Goal: Find contact information: Find contact information

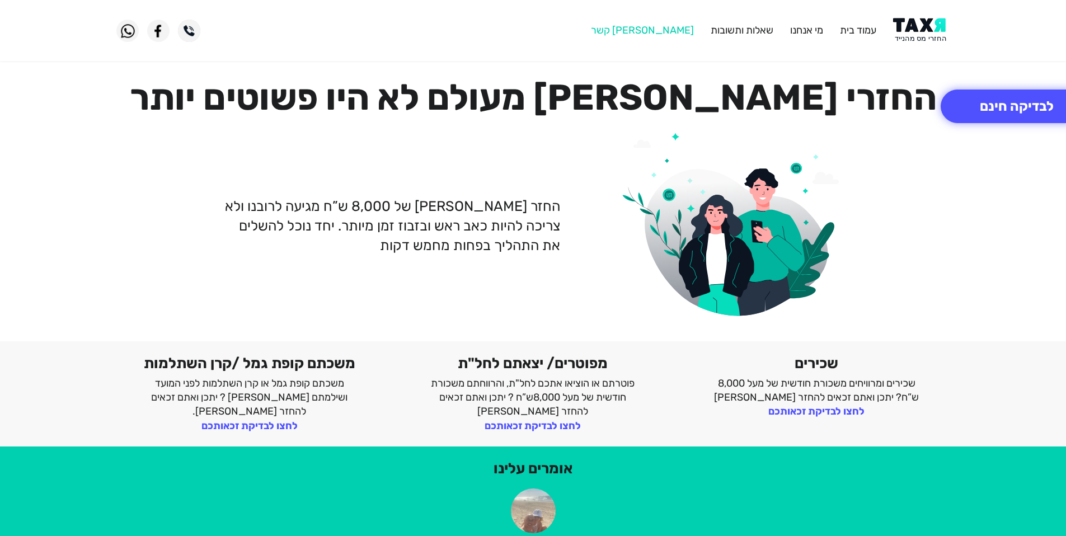
click at [667, 29] on link "[PERSON_NAME] קשר" at bounding box center [642, 30] width 103 height 12
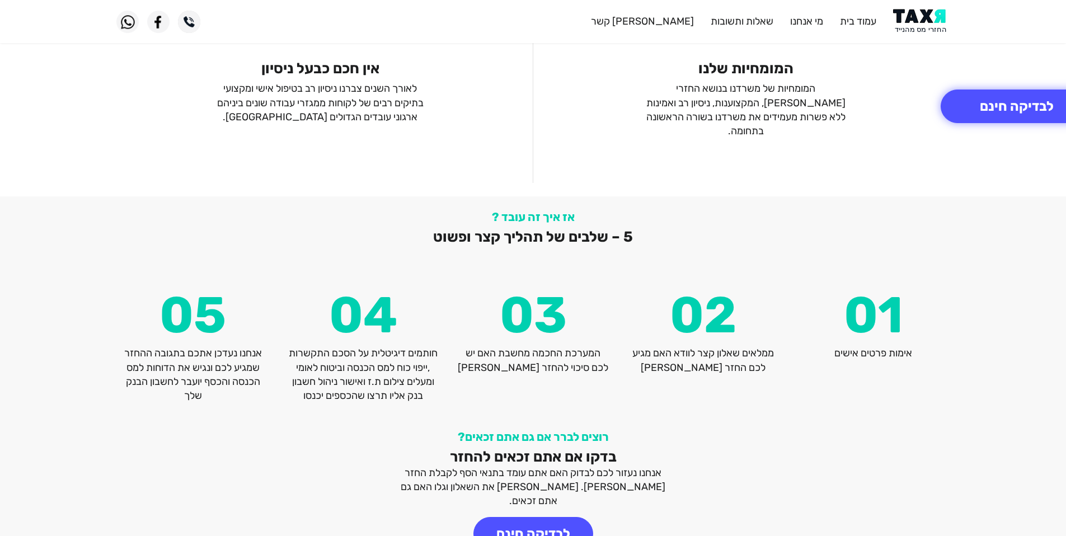
scroll to position [1384, 0]
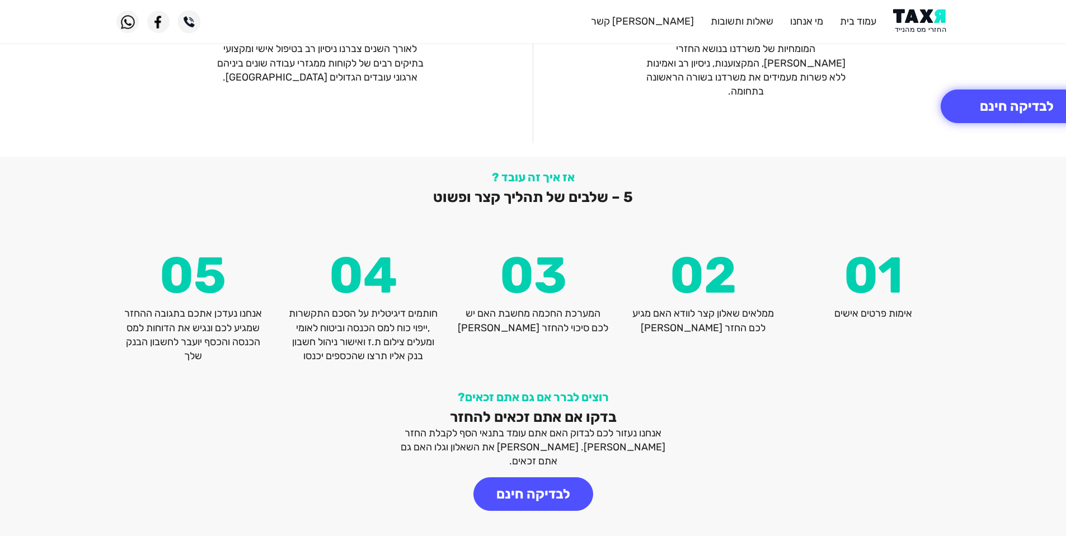
click at [560, 307] on p "המערכת החכמה מחשבת האם יש לכם סיכוי להחזר [PERSON_NAME]" at bounding box center [533, 321] width 153 height 28
click at [585, 236] on div "אז איך זה עובד ? 5 – שלבים של תהליך קצר ופשוט 05 אנחנו נעדכן אתכם בתגובה ההחזר …" at bounding box center [533, 266] width 851 height 193
drag, startPoint x: 447, startPoint y: 297, endPoint x: 271, endPoint y: 358, distance: 186.0
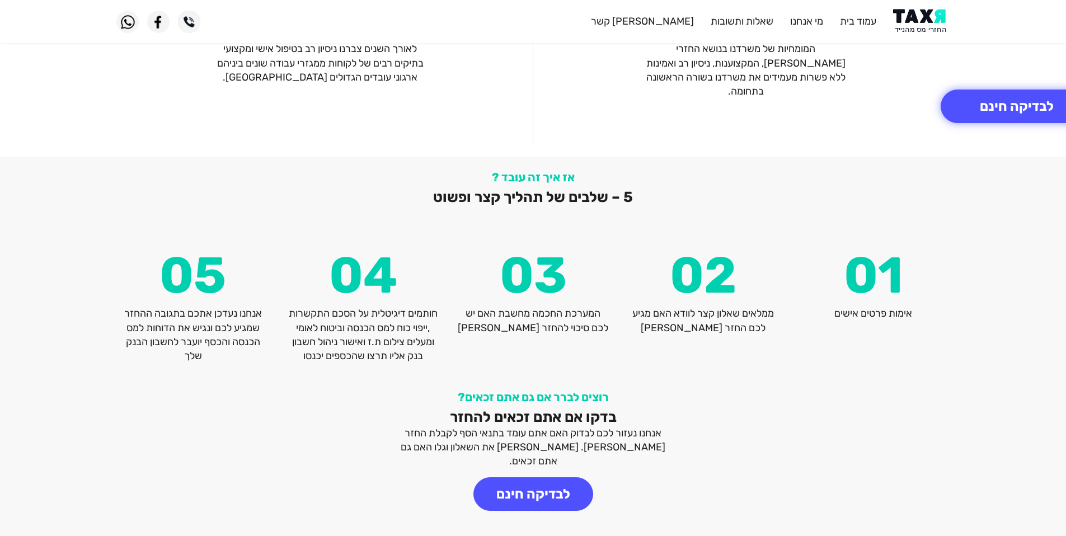
click at [271, 358] on div "אז איך זה עובד ? 5 – שלבים של תהליך קצר ופשוט 05 אנחנו נעדכן אתכם בתגובה ההחזר …" at bounding box center [533, 267] width 1066 height 220
click at [334, 312] on p "חותמים דיגיטלית על הסכם התקשרות ,ייפוי כוח למס הכנסה וביטוח לאומי ומעלים צילום …" at bounding box center [363, 335] width 153 height 57
drag, startPoint x: 364, startPoint y: 315, endPoint x: 303, endPoint y: 321, distance: 60.8
click at [303, 321] on p "חותמים דיגיטלית על הסכם התקשרות ,ייפוי כוח למס הכנסה וביטוח לאומי ומעלים צילום …" at bounding box center [363, 335] width 153 height 57
click at [426, 327] on p "חותמים דיגיטלית על הסכם התקשרות ,ייפוי כוח למס הכנסה וביטוח לאומי ומעלים צילום …" at bounding box center [363, 335] width 153 height 57
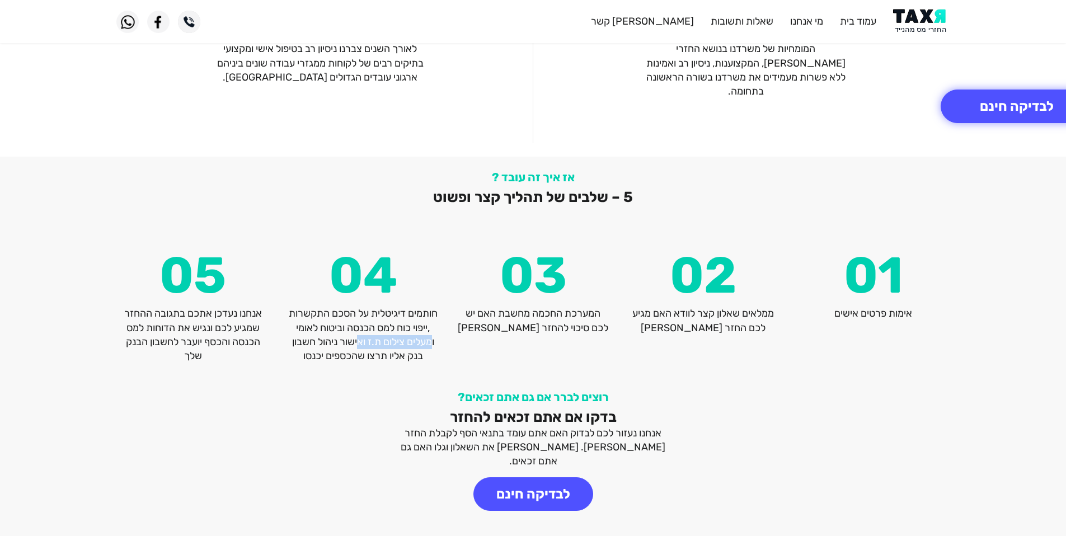
drag, startPoint x: 439, startPoint y: 330, endPoint x: 363, endPoint y: 331, distance: 76.1
click at [363, 331] on p "חותמים דיגיטלית על הסכם התקשרות ,ייפוי כוח למס הכנסה וביטוח לאומי ומעלים צילום …" at bounding box center [363, 335] width 153 height 57
click at [350, 355] on div "אז איך זה עובד ? 5 – שלבים של תהליך קצר ופשוט 05 אנחנו נעדכן אתכם בתגובה ההחזר …" at bounding box center [533, 267] width 1066 height 220
drag, startPoint x: 289, startPoint y: 353, endPoint x: 441, endPoint y: 297, distance: 161.4
click at [441, 297] on div "אז איך זה עובד ? 5 – שלבים של תהליך קצר ופשוט 05 אנחנו נעדכן אתכם בתגובה ההחזר …" at bounding box center [533, 267] width 1066 height 220
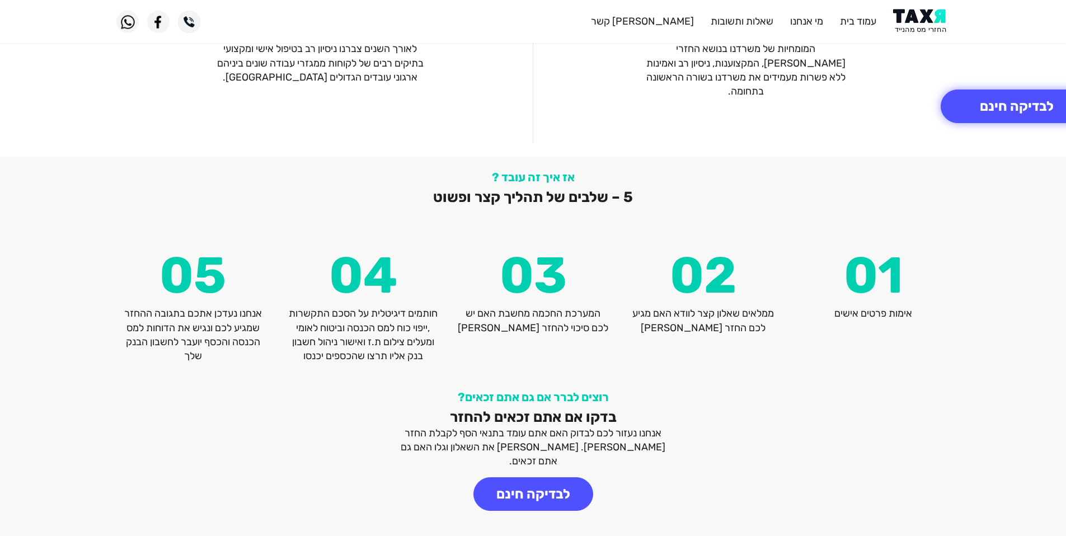
click at [441, 298] on div "04 חותמים דיגיטלית על הסכם התקשרות ,ייפוי כוח למס הכנסה וביטוח לאומי ומעלים ציל…" at bounding box center [363, 307] width 170 height 113
click at [440, 298] on div "04 חותמים דיגיטלית על הסכם התקשרות ,ייפוי כוח למס הכנסה וביטוח לאומי ומעלים ציל…" at bounding box center [363, 307] width 170 height 113
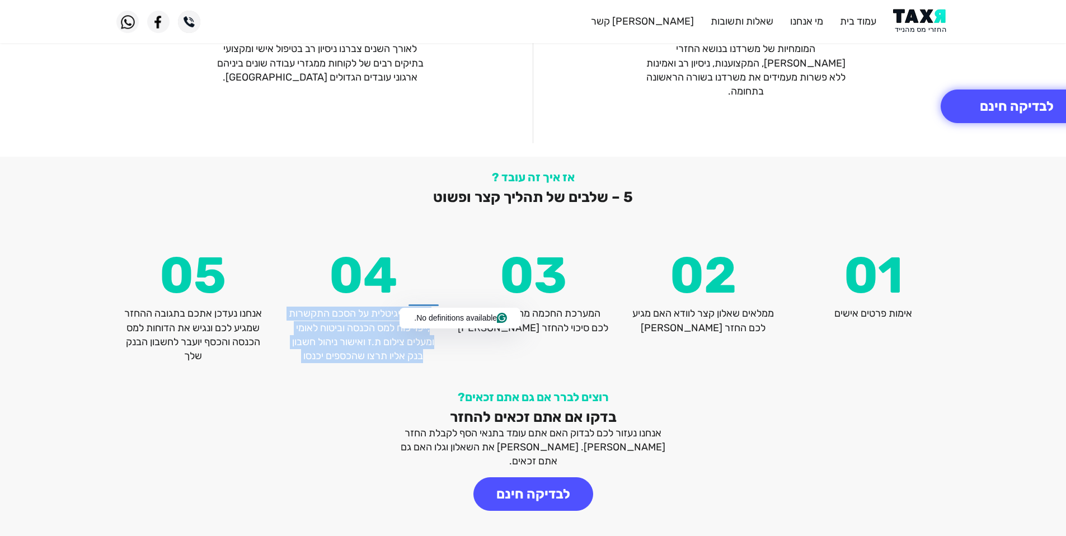
click at [372, 307] on p "חותמים דיגיטלית על הסכם התקשרות ,ייפוי כוח למס הכנסה וביטוח לאומי ומעלים צילום …" at bounding box center [363, 335] width 153 height 57
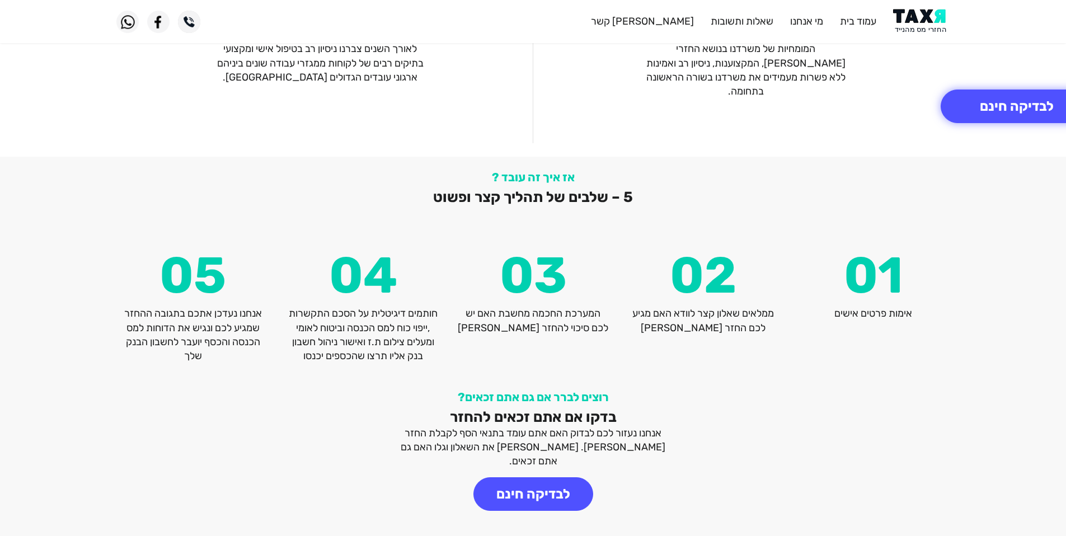
click at [372, 307] on p "חותמים דיגיטלית על הסכם התקשרות ,ייפוי כוח למס הכנסה וביטוח לאומי ומעלים צילום …" at bounding box center [363, 335] width 153 height 57
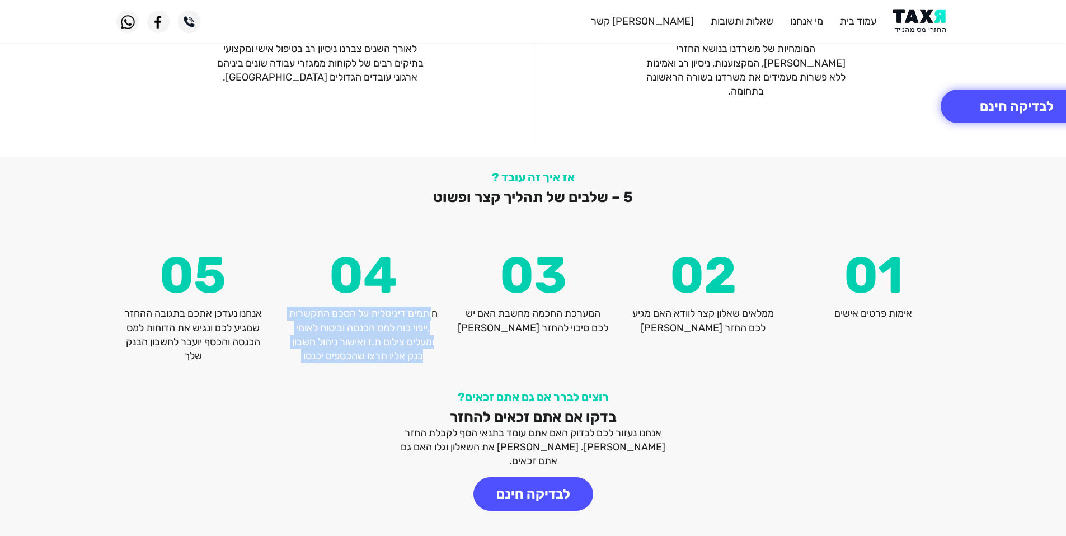
click at [372, 307] on p "חותמים דיגיטלית על הסכם התקשרות ,ייפוי כוח למס הכנסה וביטוח לאומי ומעלים צילום …" at bounding box center [363, 335] width 153 height 57
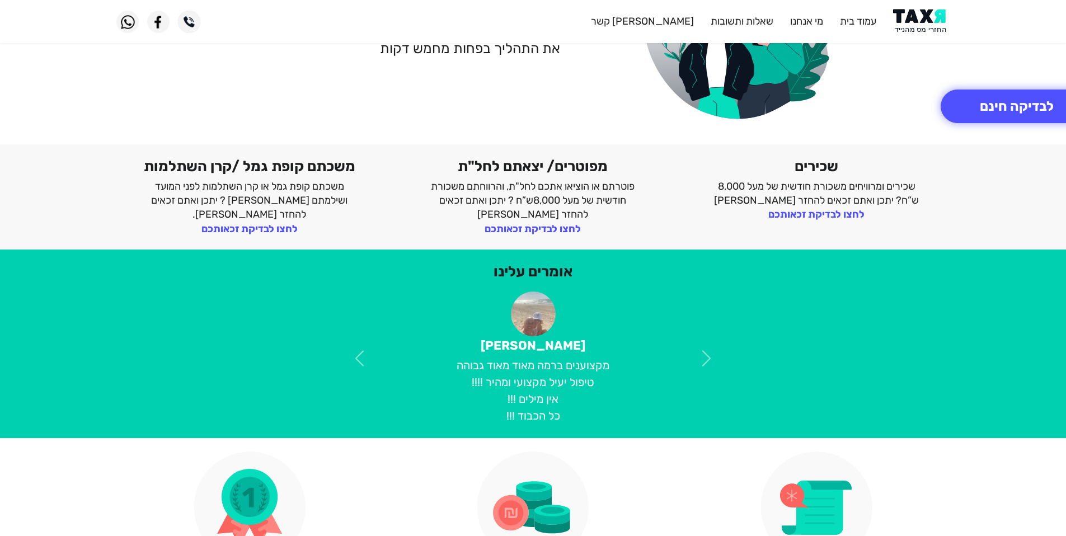
scroll to position [0, 0]
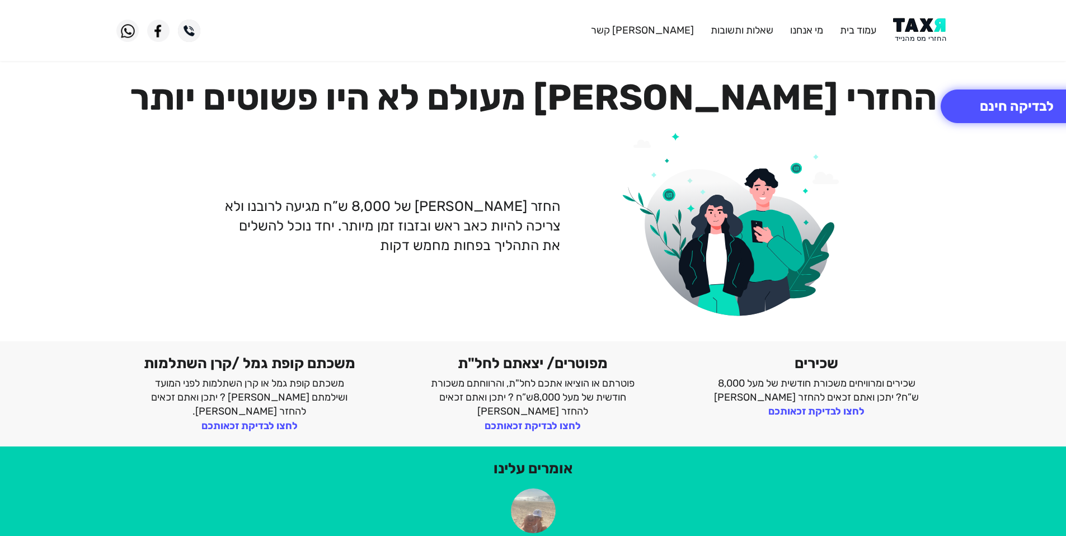
drag, startPoint x: 605, startPoint y: 185, endPoint x: 836, endPoint y: 337, distance: 276.0
click at [836, 319] on figure at bounding box center [711, 221] width 284 height 195
click at [702, 421] on div "שכירים שכירים ומרוויחים משכורת חודשית של מעל 8,000 ש”ח? יתכן ואתם זכאים להחזר מ…" at bounding box center [817, 394] width 284 height 78
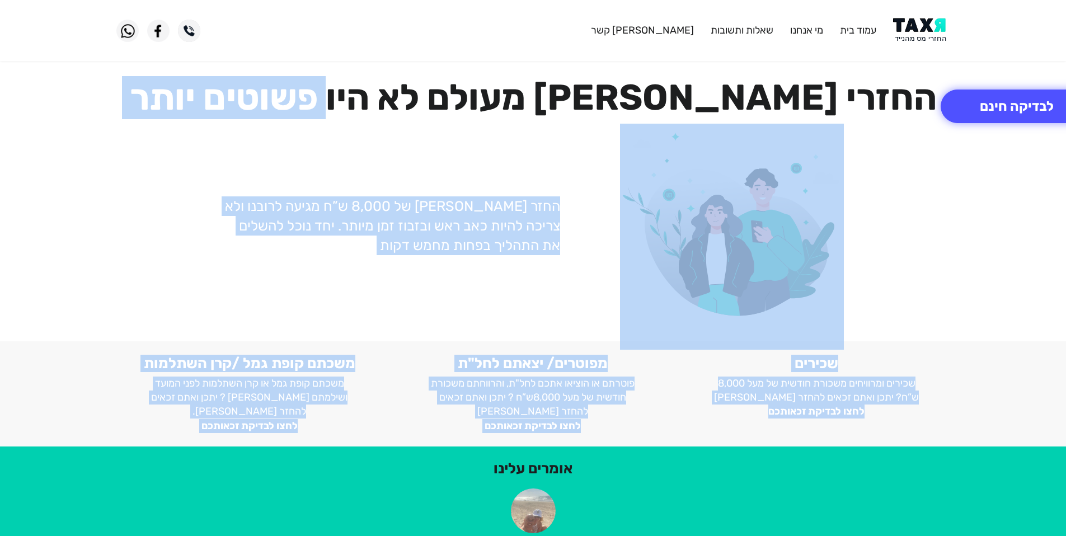
drag, startPoint x: 920, startPoint y: 427, endPoint x: 274, endPoint y: 81, distance: 732.7
click at [240, 90] on h1 "החזרי [PERSON_NAME] מעולם לא היו פשוטים יותר" at bounding box center [533, 97] width 834 height 43
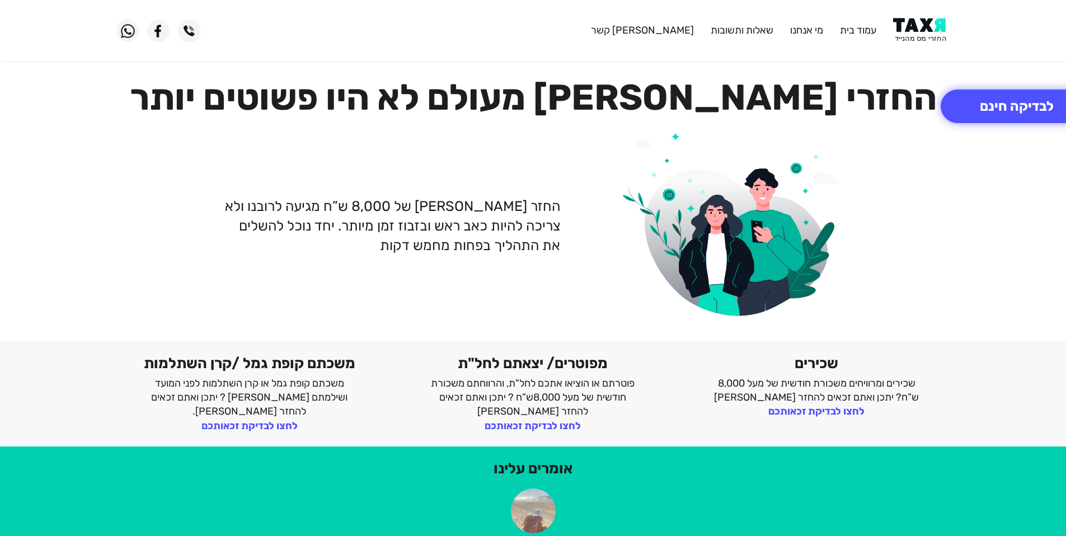
click at [240, 90] on h1 "החזרי [PERSON_NAME] מעולם לא היו פשוטים יותר" at bounding box center [533, 97] width 834 height 43
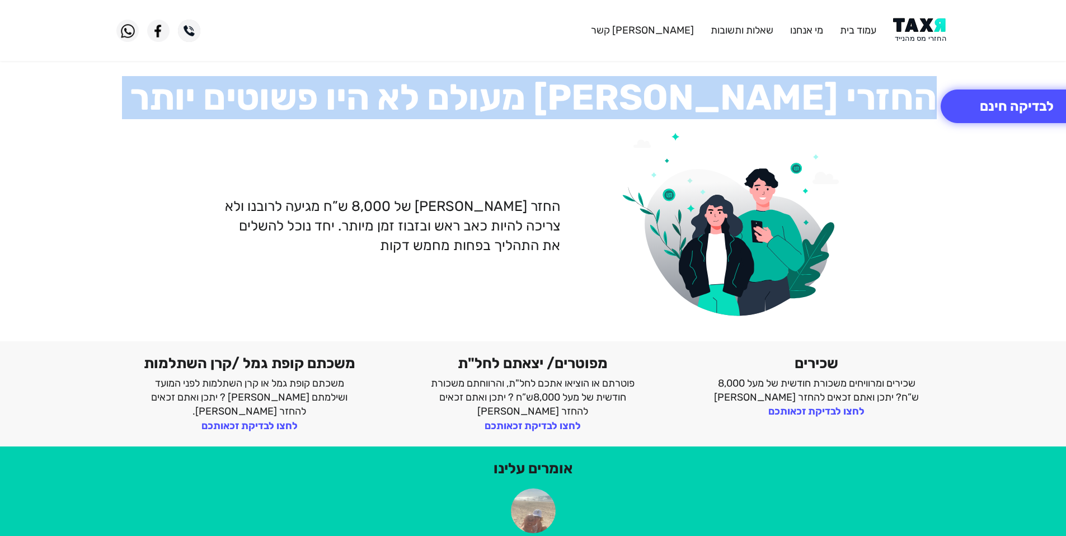
click at [240, 90] on h1 "החזרי [PERSON_NAME] מעולם לא היו פשוטים יותר" at bounding box center [533, 97] width 834 height 43
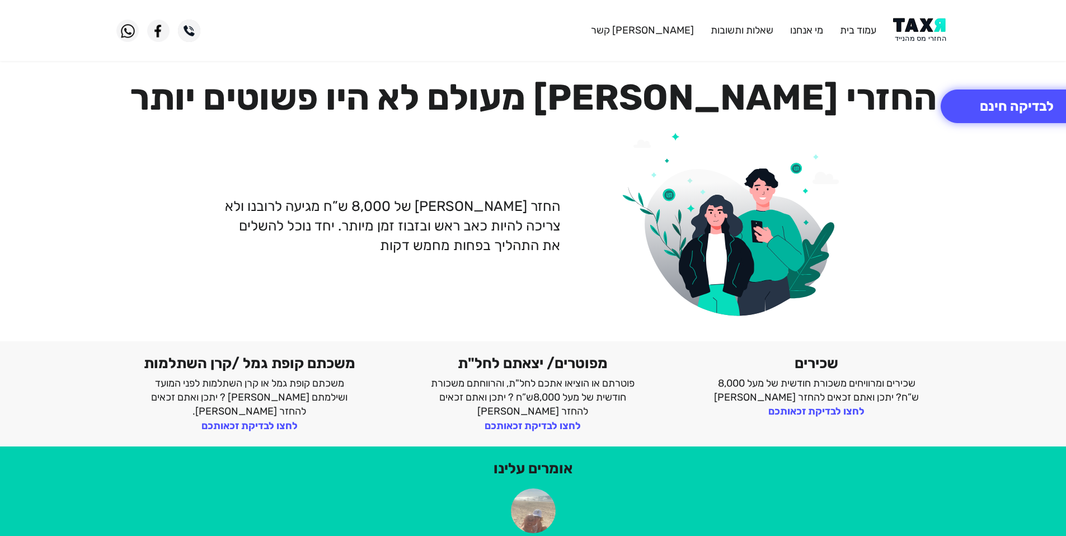
click at [956, 233] on div "החזר [PERSON_NAME] של 8,000 ש”ח מגיעה לרובנו ולא צריכה להיות כאב ראש ובזבוז זמן…" at bounding box center [533, 226] width 851 height 204
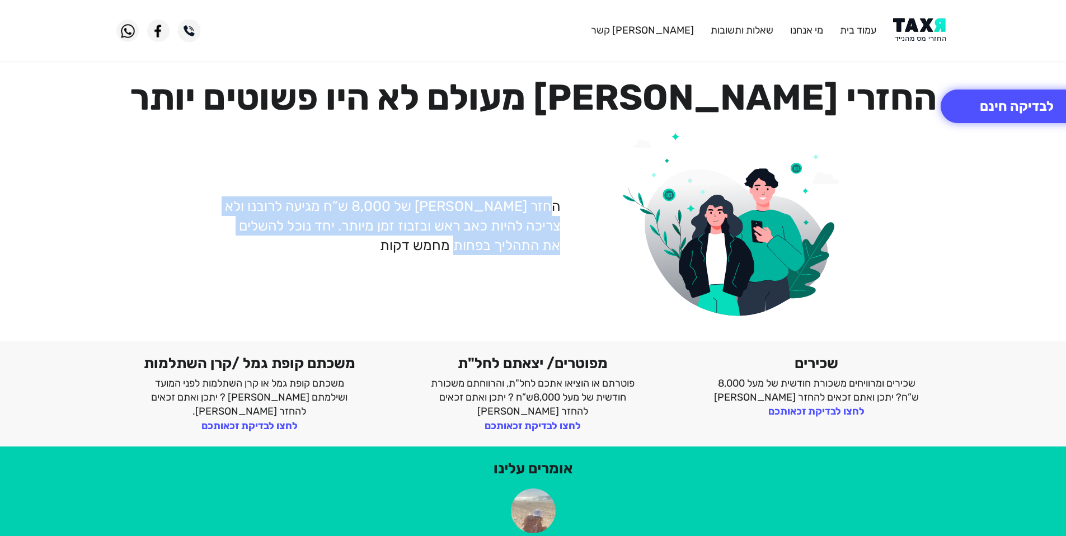
drag, startPoint x: 224, startPoint y: 179, endPoint x: 477, endPoint y: 261, distance: 266.6
click at [477, 261] on div "החזר [PERSON_NAME] של 8,000 ש”ח מגיעה לרובנו ולא צריכה להיות כאב ראש ובזבוז זמן…" at bounding box center [533, 226] width 851 height 204
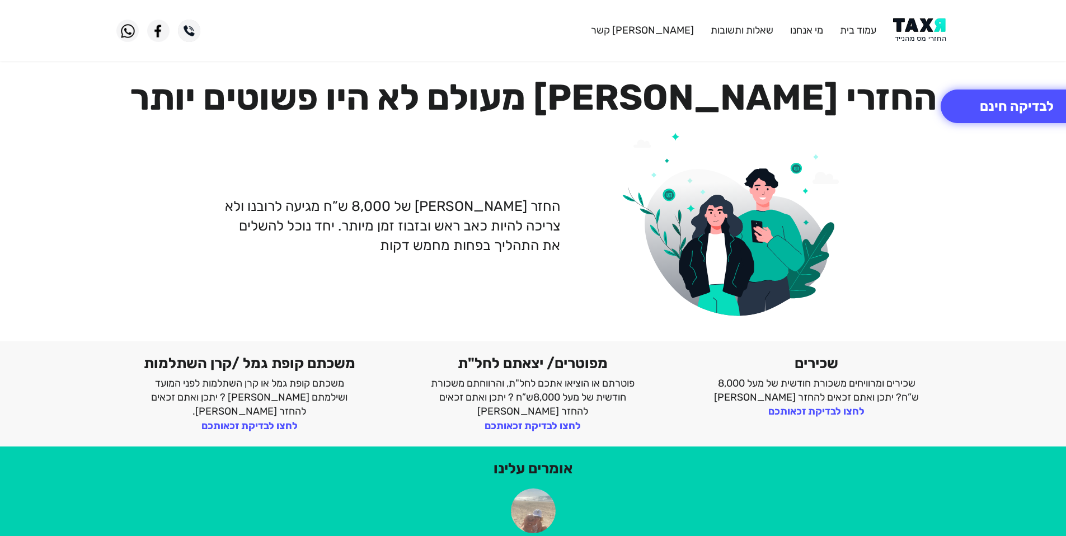
click at [409, 252] on p "החזר [PERSON_NAME] של 8,000 ש”ח מגיעה לרובנו ולא צריכה להיות כאב ראש ובזבוז זמן…" at bounding box center [392, 225] width 338 height 59
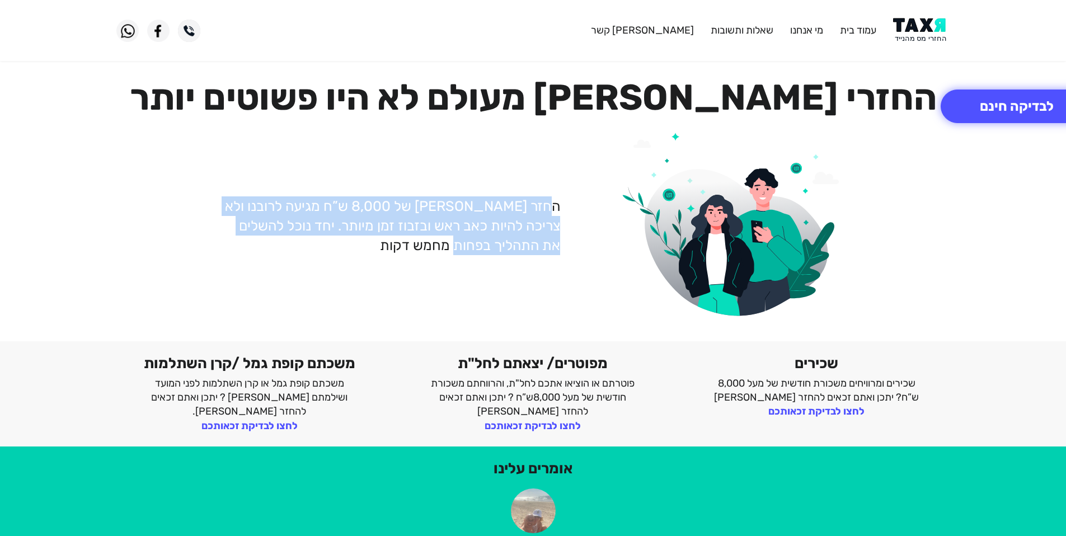
drag, startPoint x: 418, startPoint y: 250, endPoint x: 459, endPoint y: 151, distance: 106.9
click at [459, 151] on div "החזר [PERSON_NAME] של 8,000 ש”ח מגיעה לרובנו ולא צריכה להיות כאב ראש ובזבוז זמן…" at bounding box center [533, 226] width 851 height 204
click at [460, 151] on div "החזר [PERSON_NAME] של 8,000 ש”ח מגיעה לרובנו ולא צריכה להיות כאב ראש ובזבוז זמן…" at bounding box center [533, 226] width 851 height 204
